Goal: Task Accomplishment & Management: Manage account settings

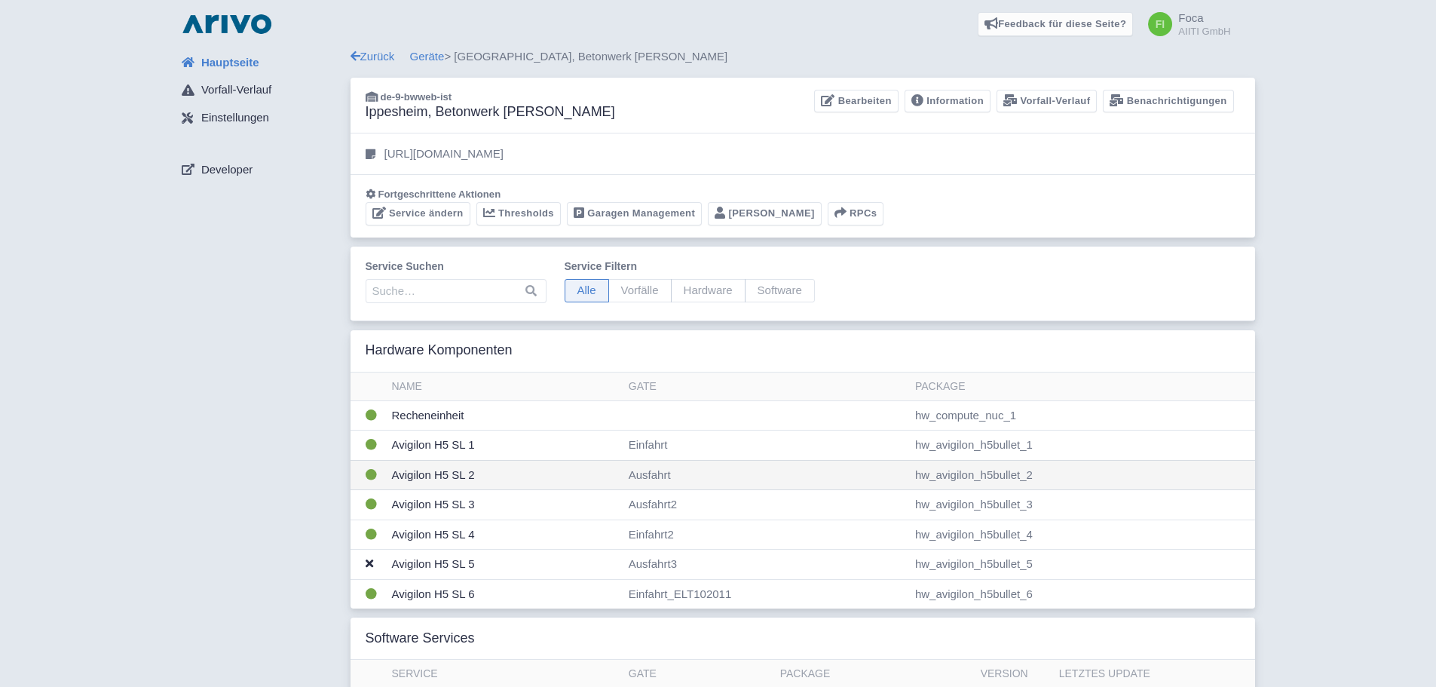
click at [507, 473] on td "Avigilon H5 SL 2" at bounding box center [504, 475] width 237 height 30
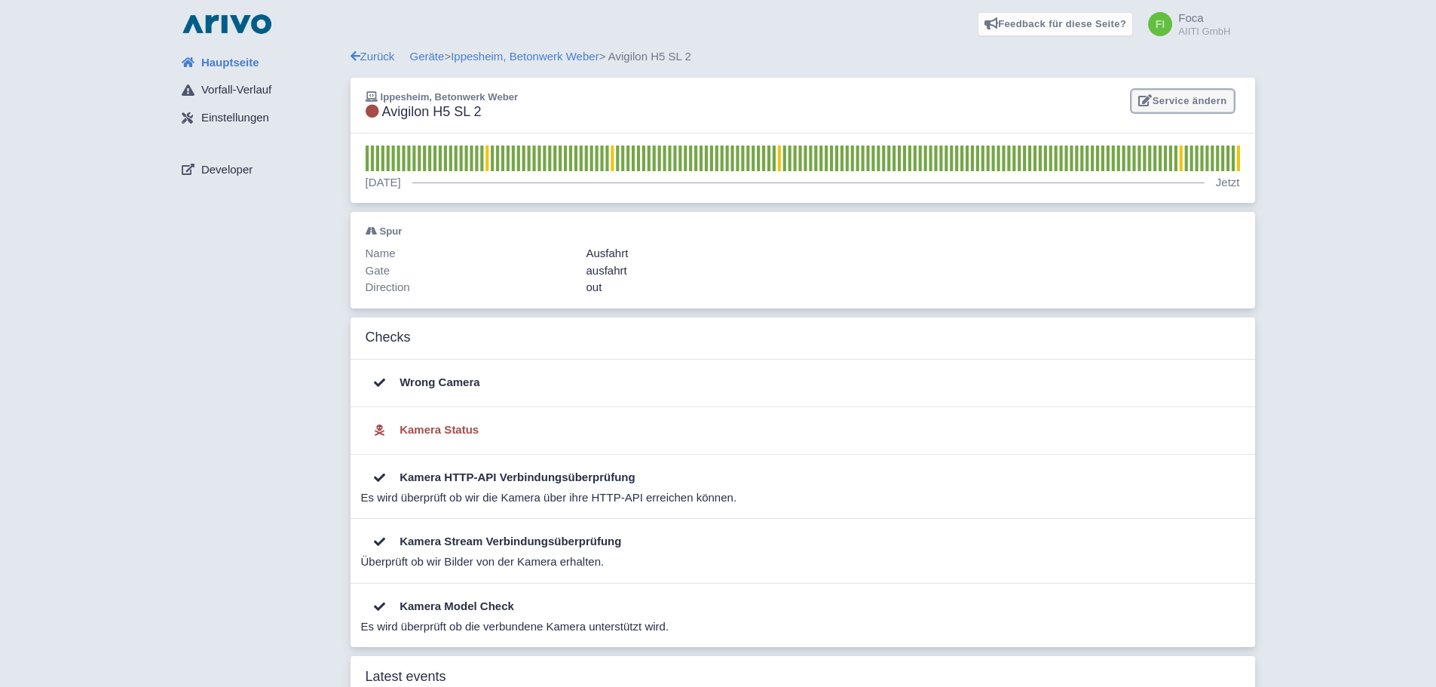
click at [1187, 102] on link "Service ändern" at bounding box center [1182, 101] width 102 height 23
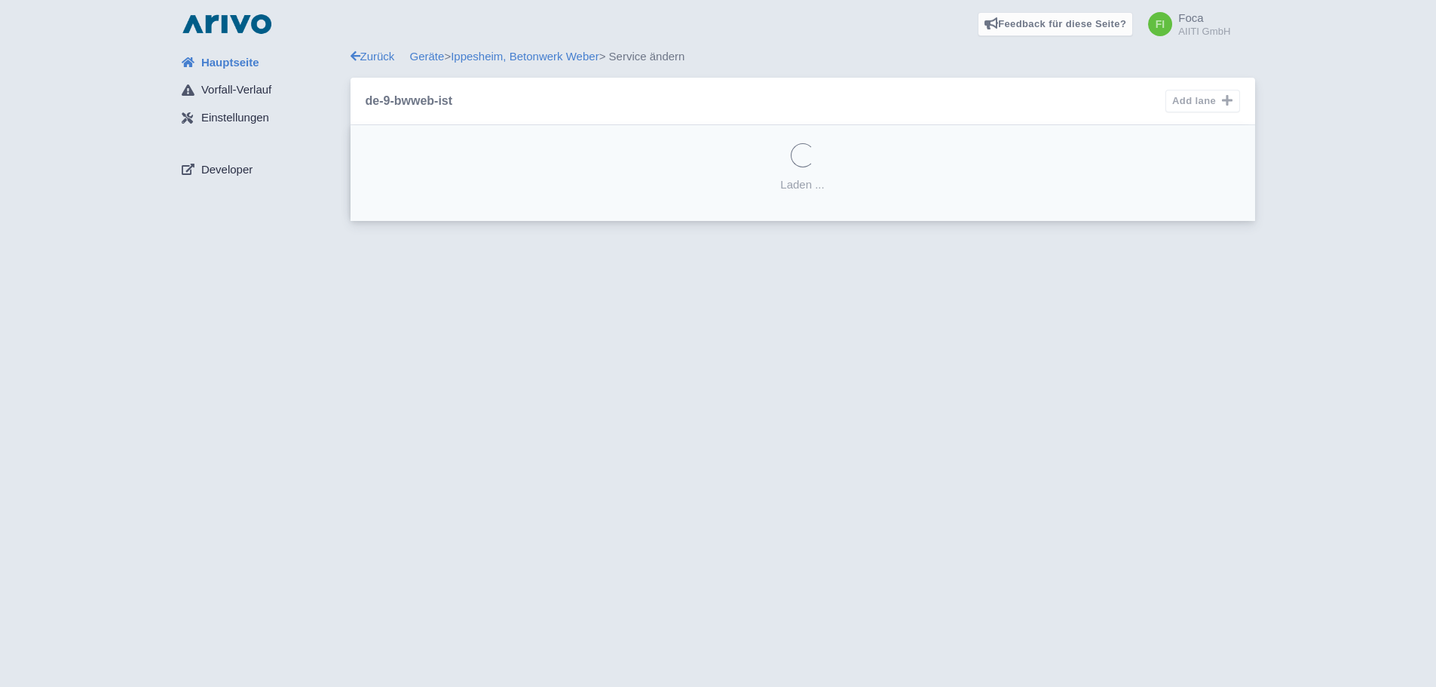
select select "78e3e71b-65bd-4d2f-a69d-22c5c2f04dac"
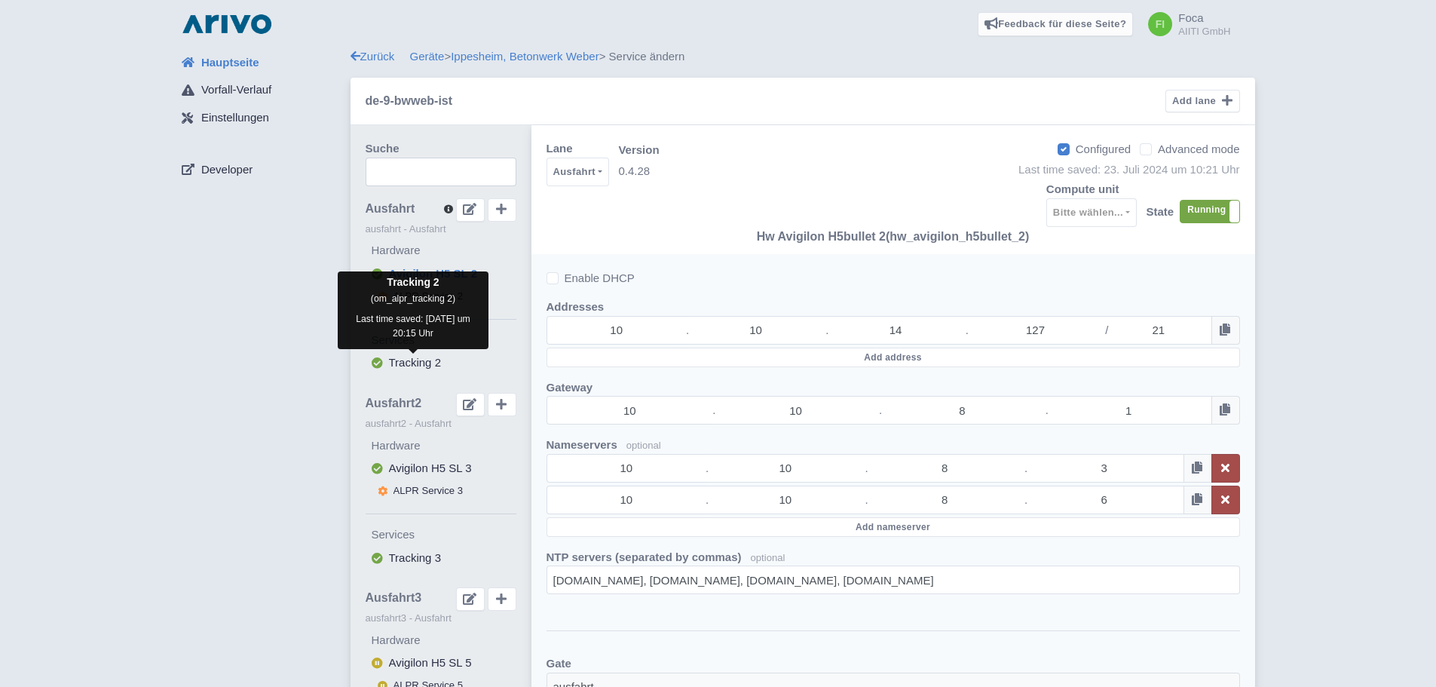
click at [428, 364] on span "Tracking 2" at bounding box center [415, 362] width 52 height 13
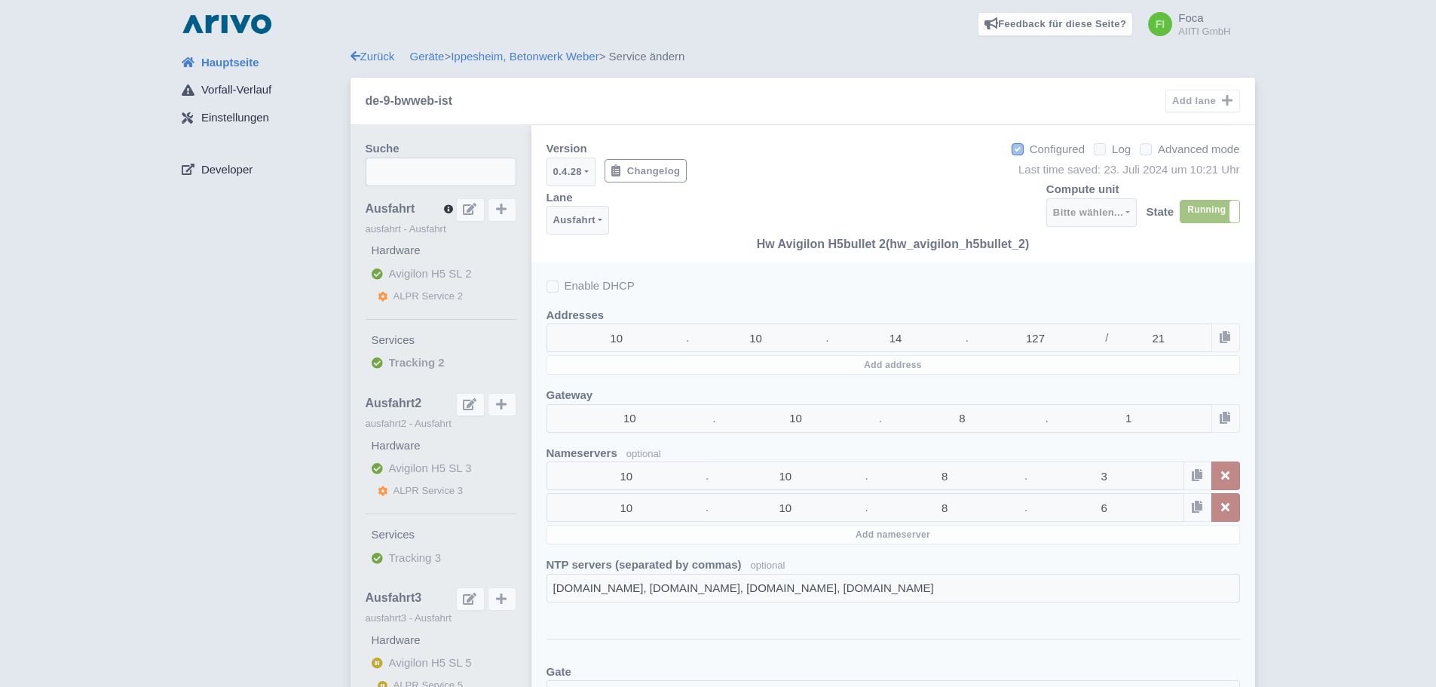
select select
select select "0c19f1e8-05f5-4d84-9b87-27048b6f4cae"
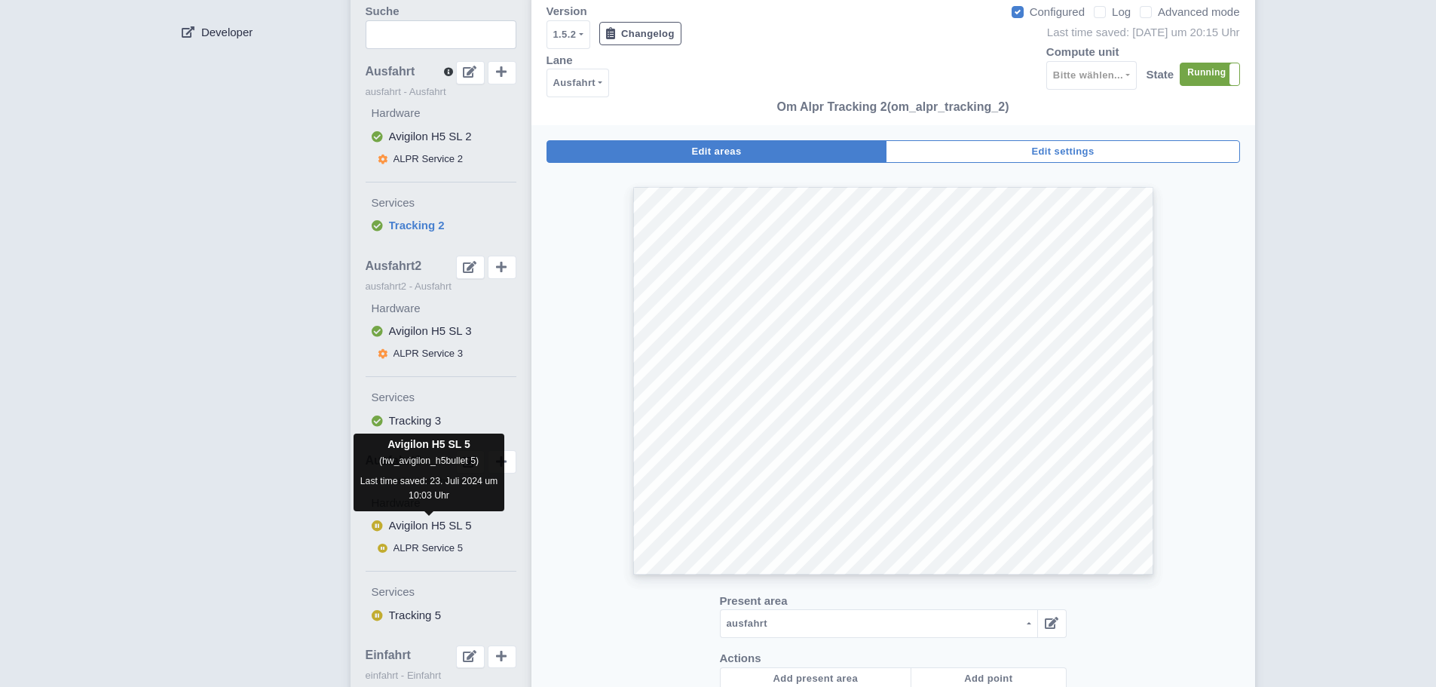
scroll to position [302, 0]
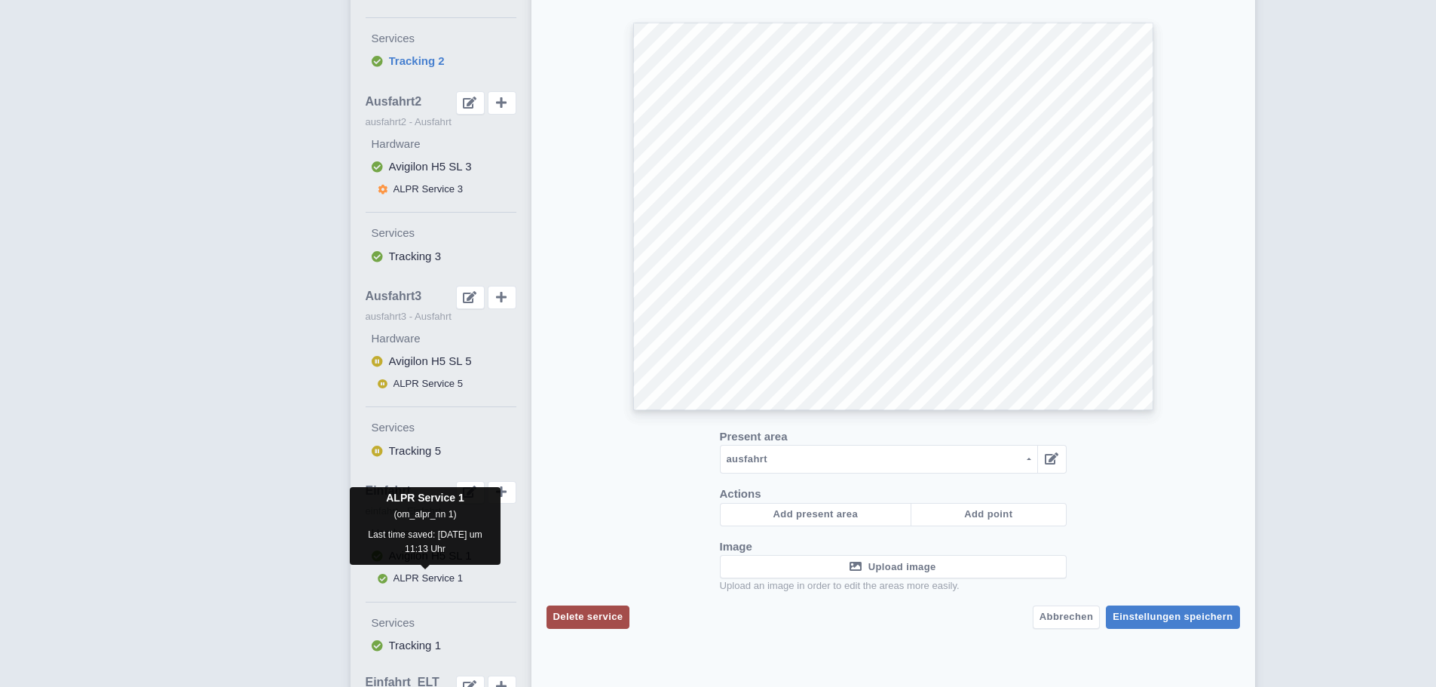
click at [420, 581] on span "ALPR Service 1" at bounding box center [428, 577] width 70 height 11
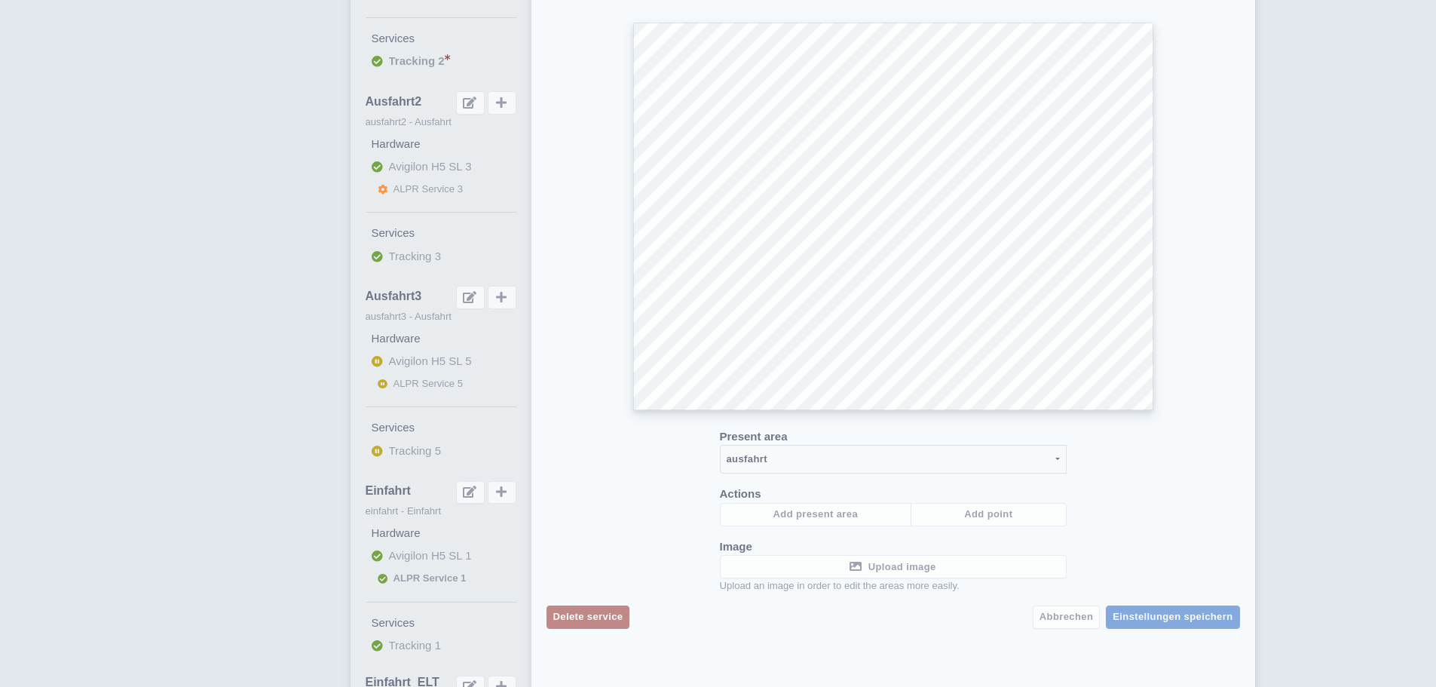
select select
select select "3e4f05f2-75bf-4524-9a83-f293ada140c9"
select select "14ddd7e6-f819-4dc9-a872-9e2dfd1405f7"
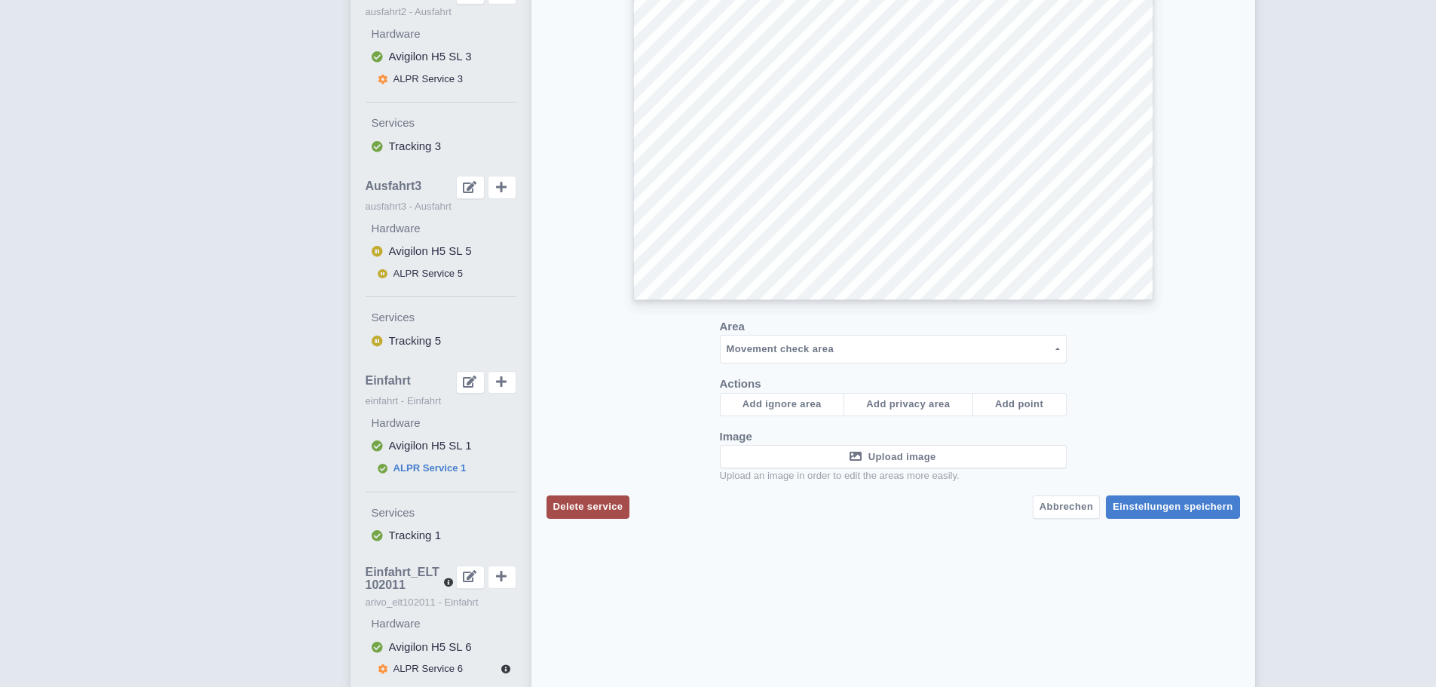
scroll to position [452, 0]
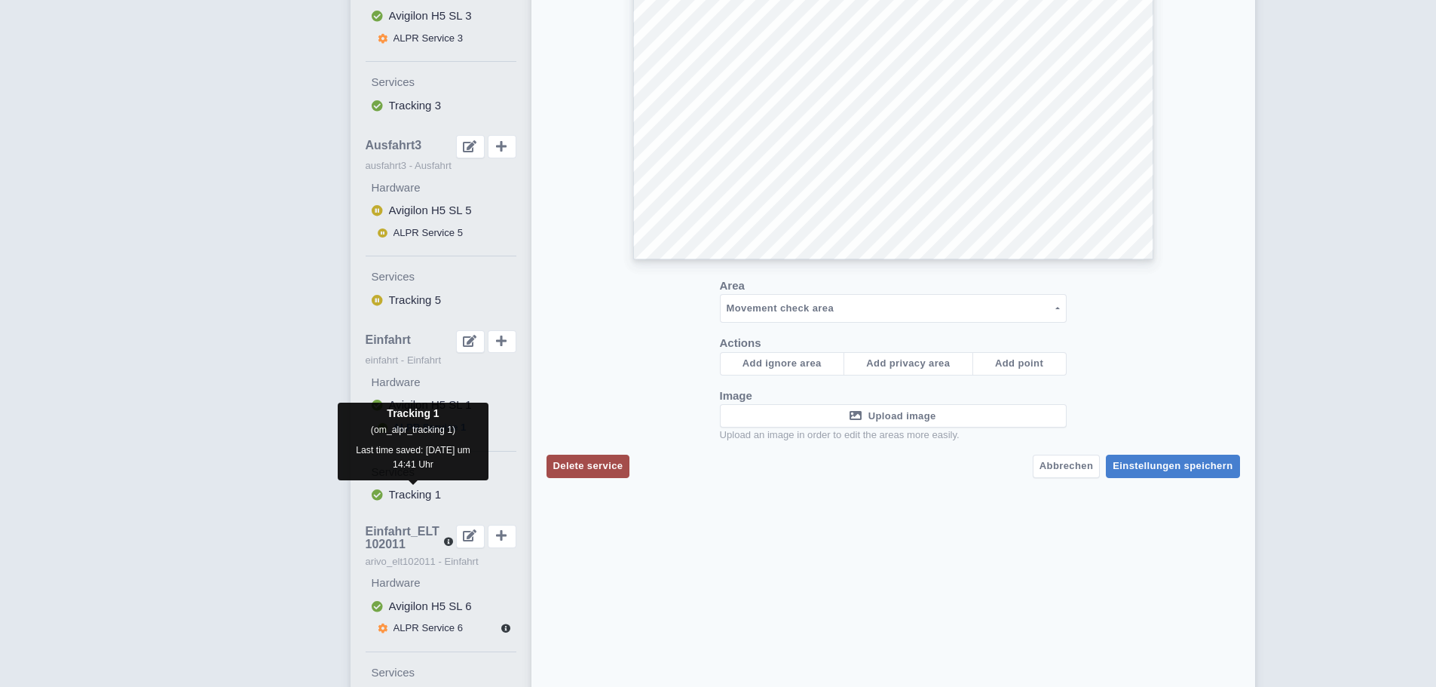
click at [402, 491] on span "Tracking 1" at bounding box center [415, 494] width 52 height 13
select select
select select "0c19f1e8-05f5-4d84-9b87-27048b6f4cae"
select select "2ec7bce5-3403-4534-ac7f-d48314eee847"
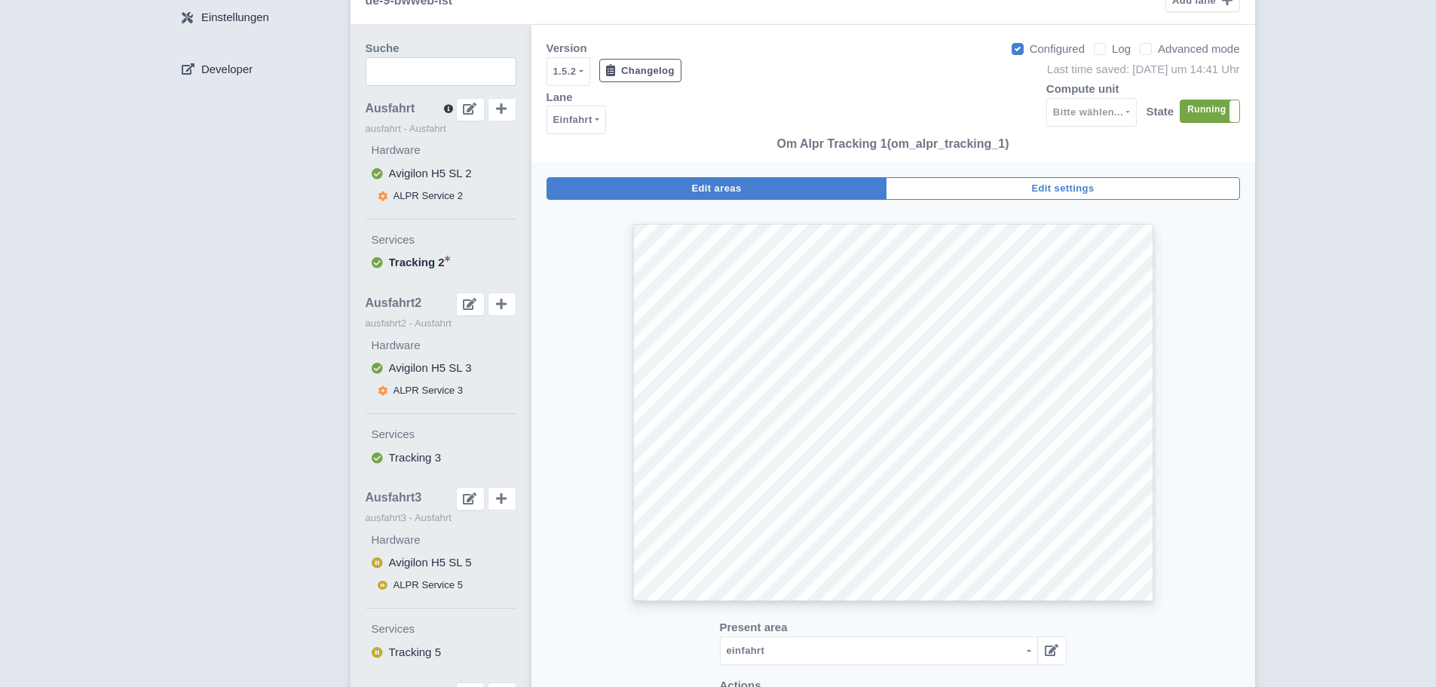
scroll to position [75, 0]
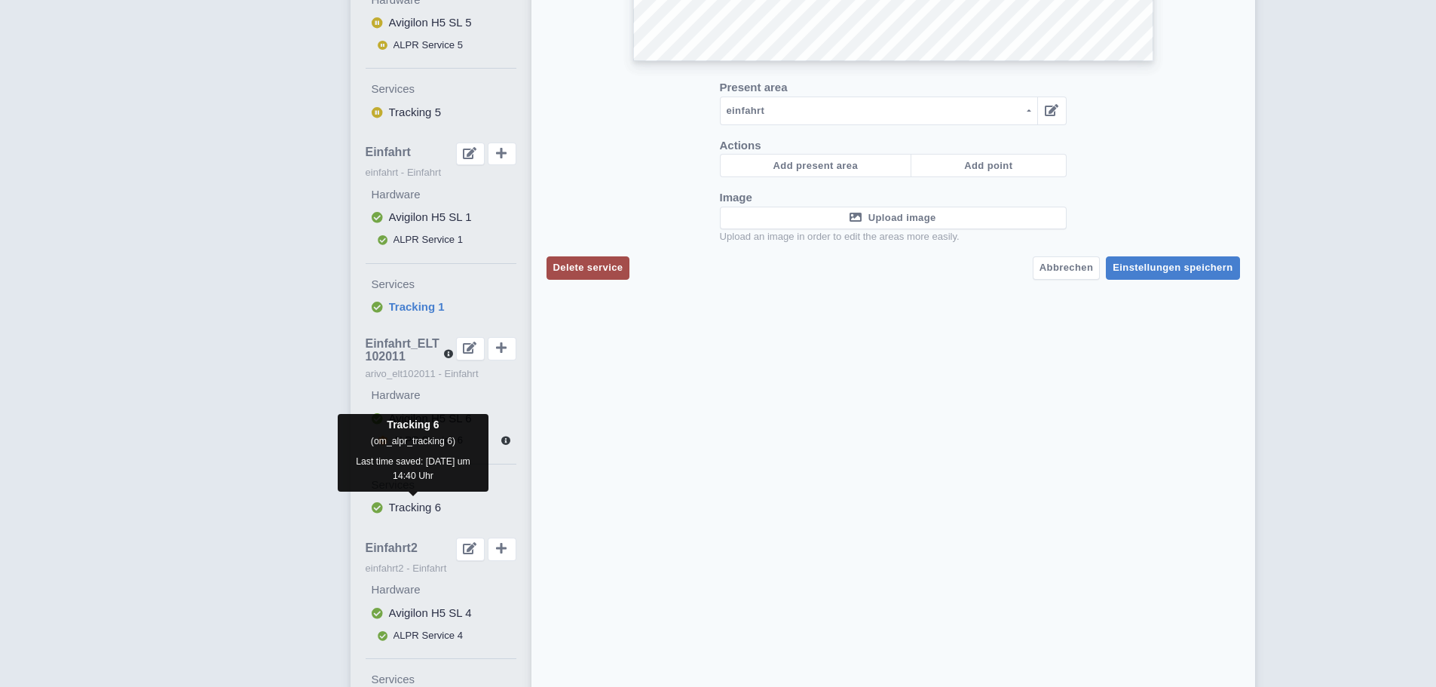
click at [407, 504] on span "Tracking 6" at bounding box center [415, 507] width 52 height 13
select select
select select "e395095f-7dda-4da6-b5ad-3c0a0ebec6f6"
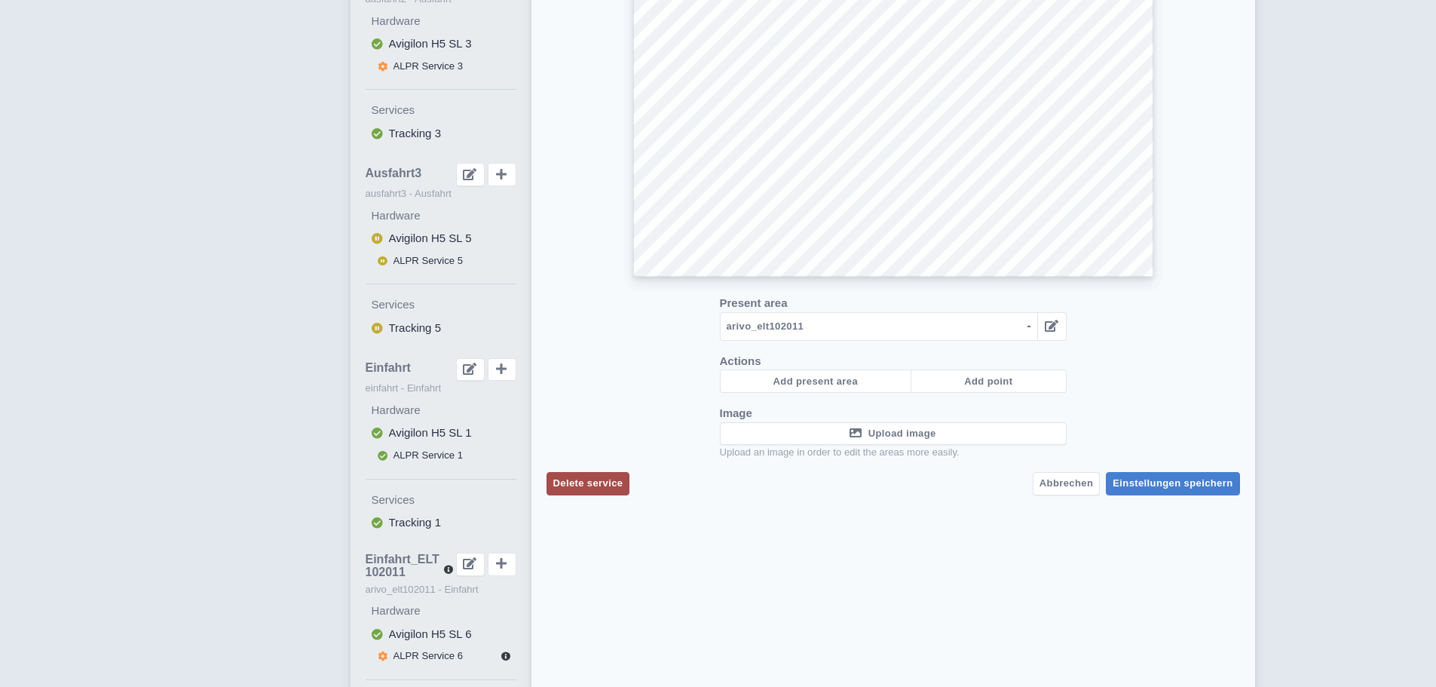
scroll to position [603, 0]
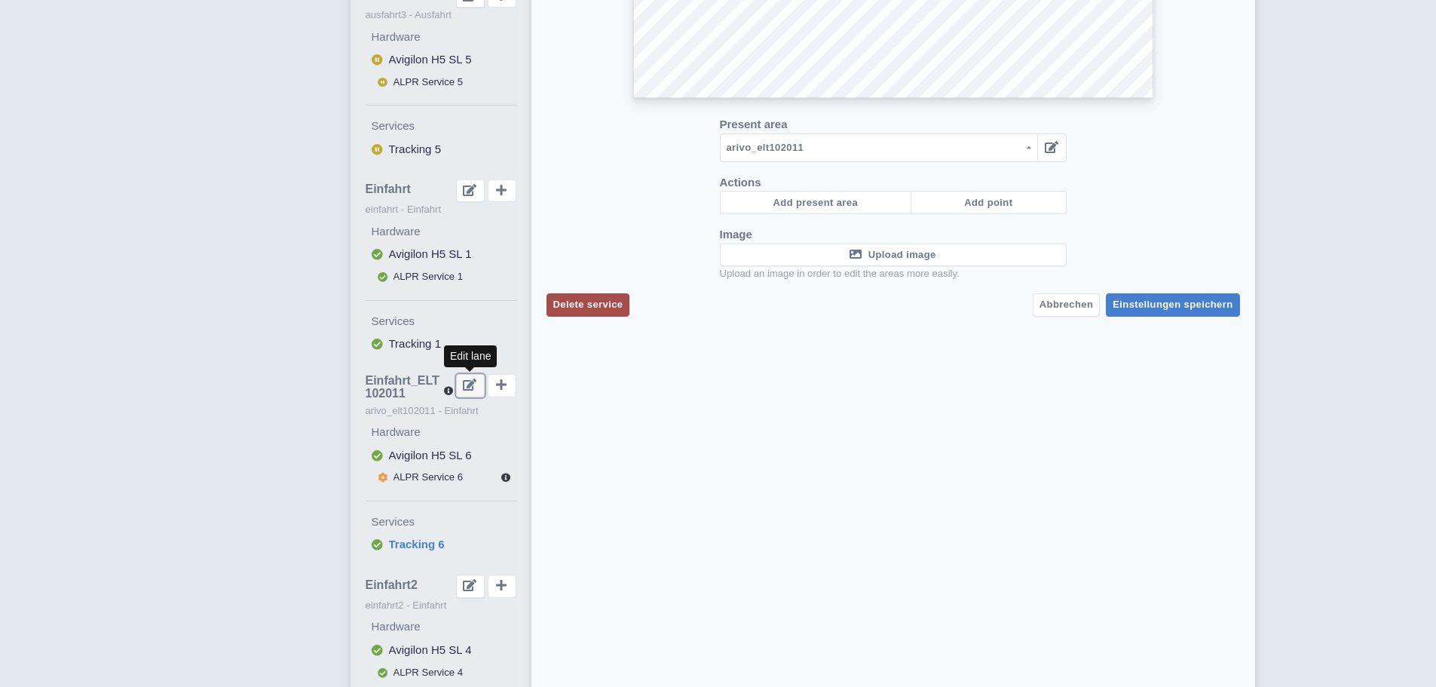
click at [467, 378] on icon at bounding box center [470, 384] width 14 height 12
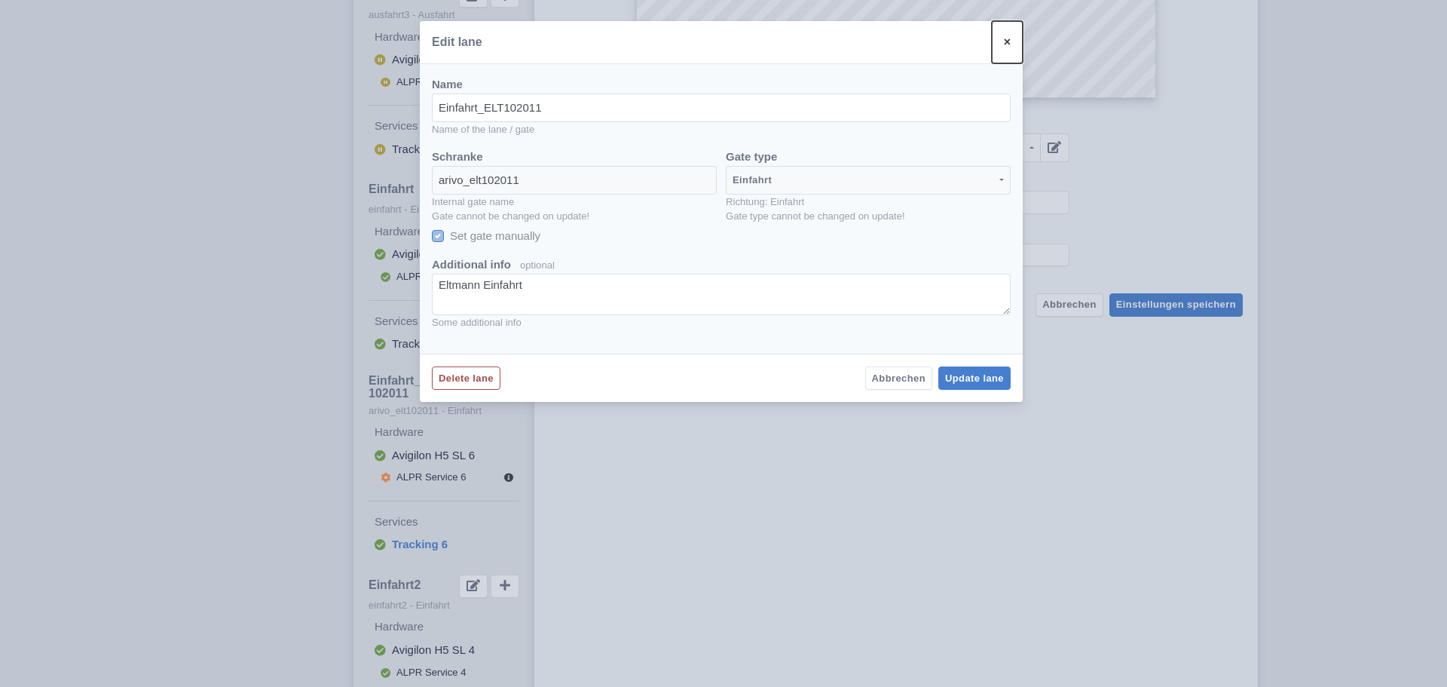
click at [1011, 43] on button "×" at bounding box center [1007, 42] width 31 height 42
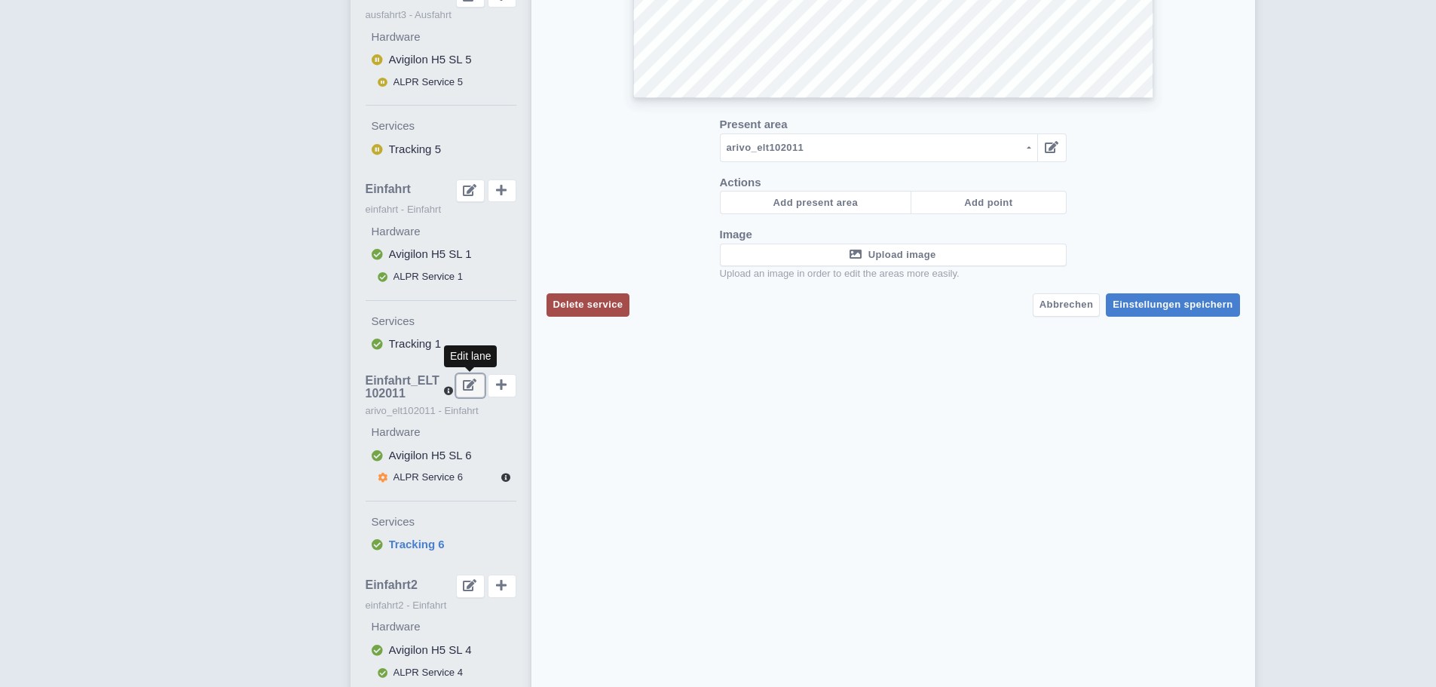
click at [474, 393] on button at bounding box center [470, 385] width 29 height 23
checkbox input "true"
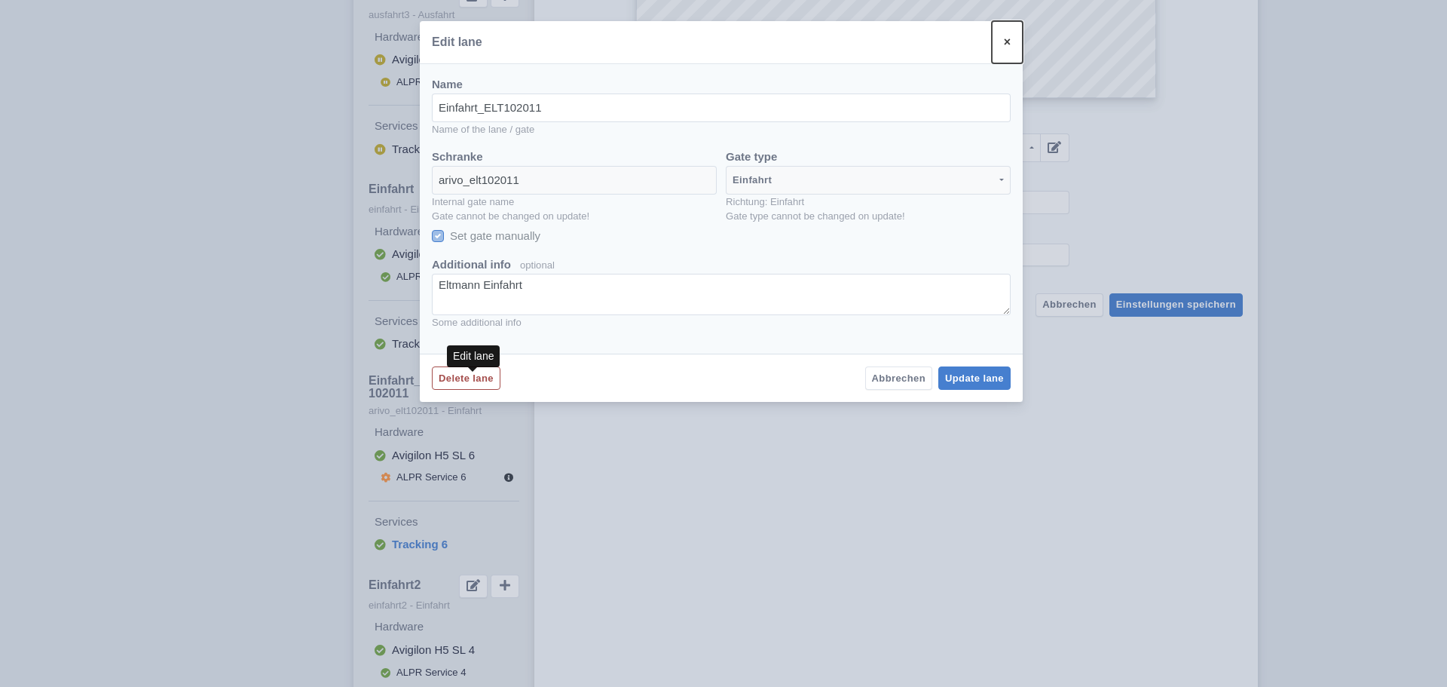
click at [1012, 45] on button "×" at bounding box center [1007, 42] width 31 height 42
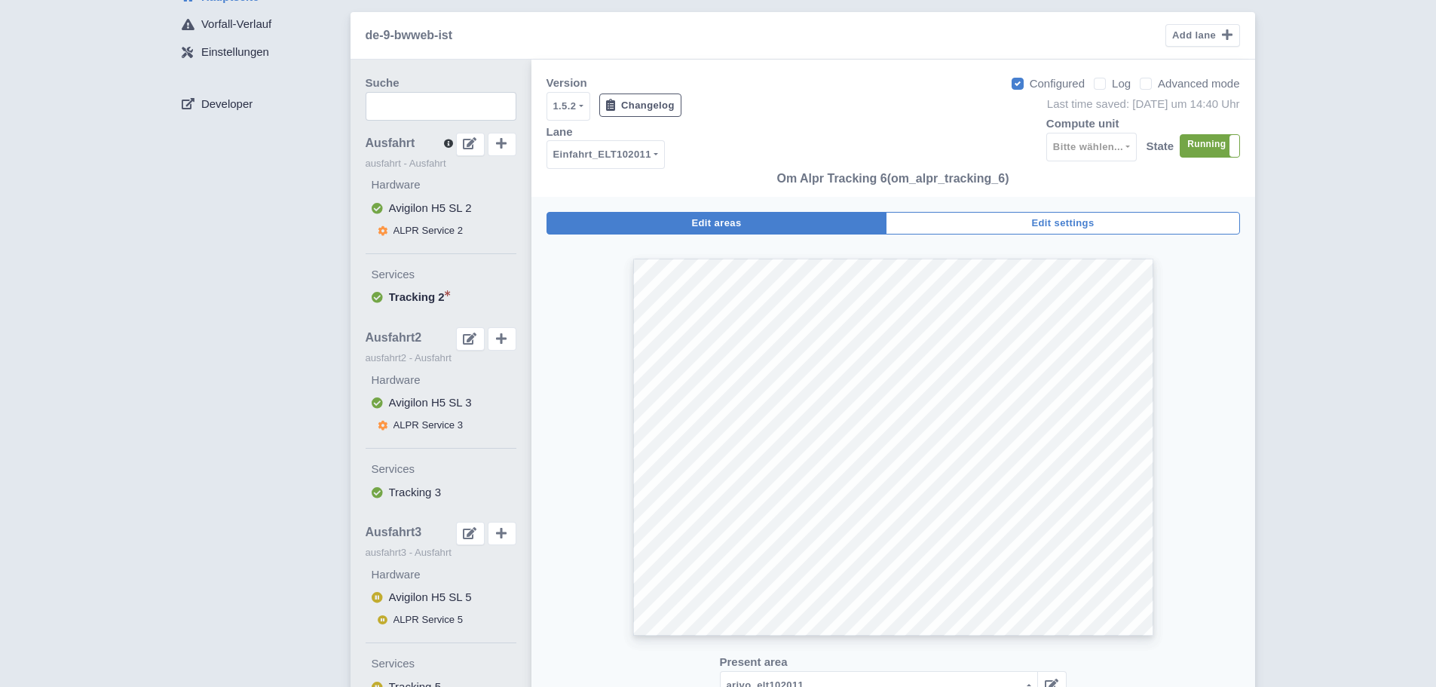
scroll to position [0, 0]
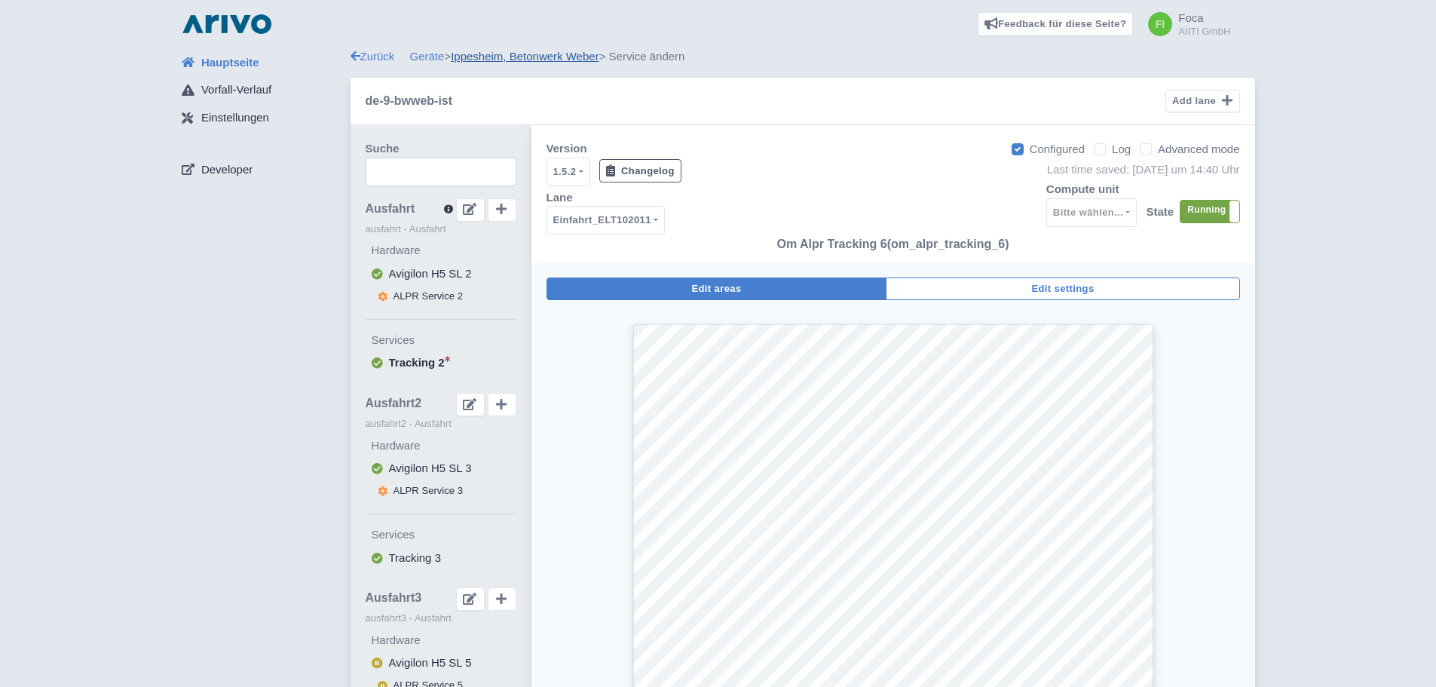
click at [559, 60] on link "Ippesheim, Betonwerk Weber" at bounding box center [525, 56] width 149 height 13
